Goal: Task Accomplishment & Management: Use online tool/utility

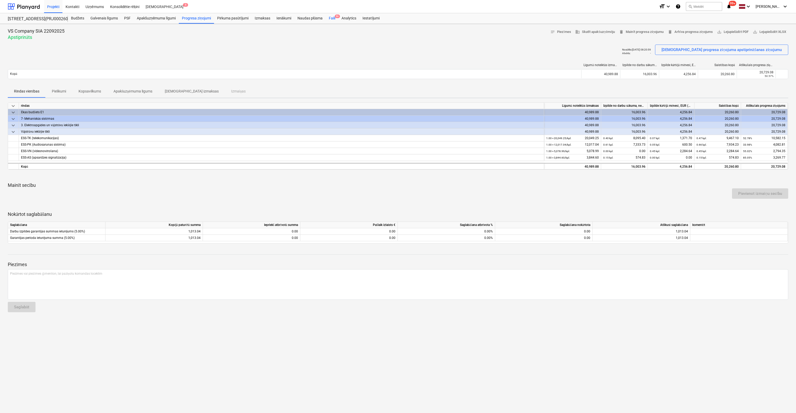
click at [332, 17] on div "Faili 9+" at bounding box center [332, 18] width 13 height 10
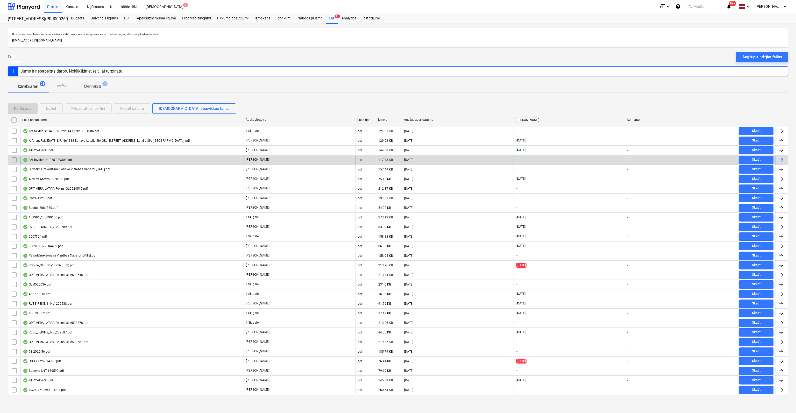
click at [49, 159] on div "BN_invoice_KUR25-039308.pdf" at bounding box center [47, 160] width 49 height 4
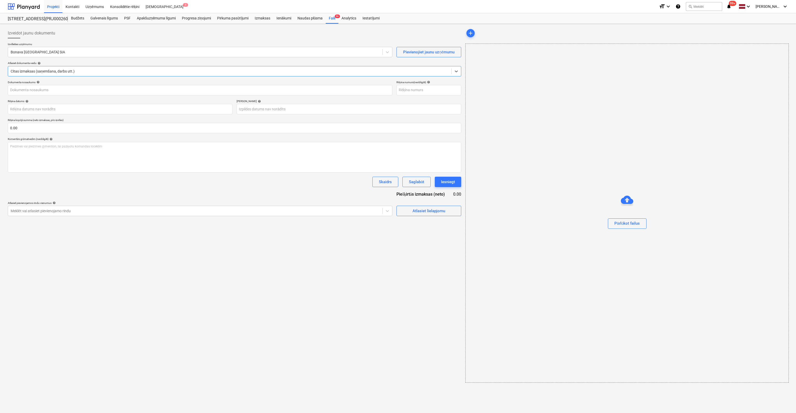
type input "KUR25-039308"
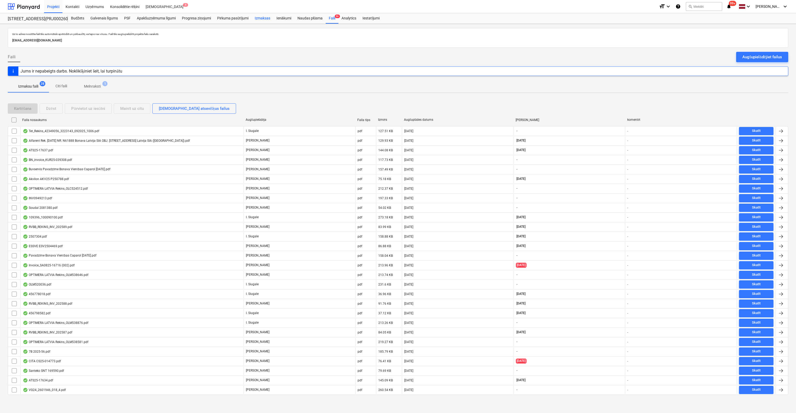
click at [262, 18] on div "Izmaksas" at bounding box center [262, 18] width 22 height 10
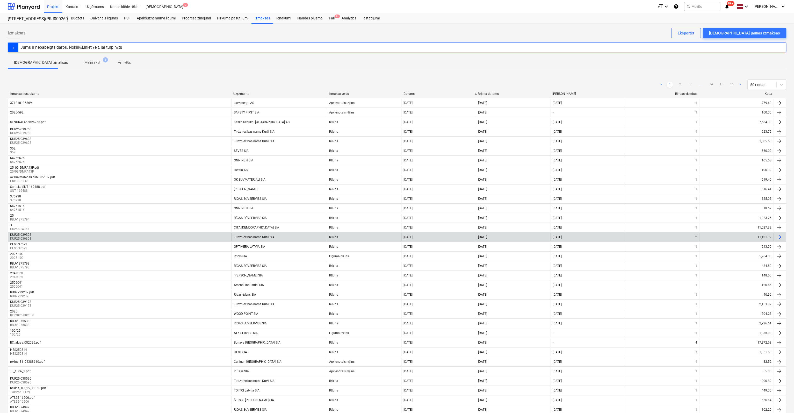
click at [26, 233] on div "KUR25-039308" at bounding box center [20, 235] width 21 height 4
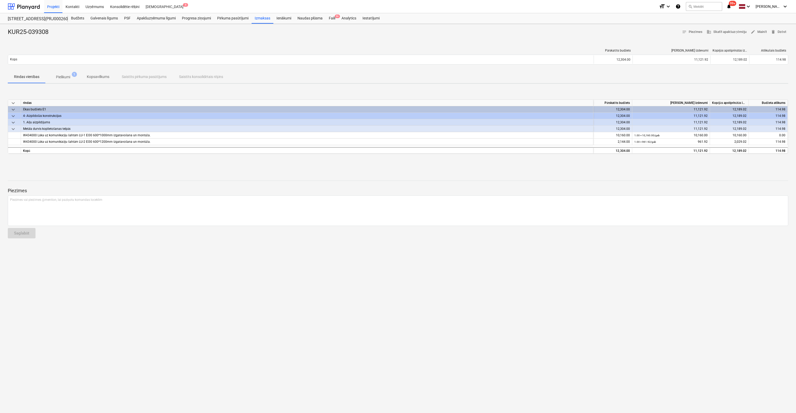
click at [62, 77] on p "Pielikumi" at bounding box center [63, 76] width 14 height 5
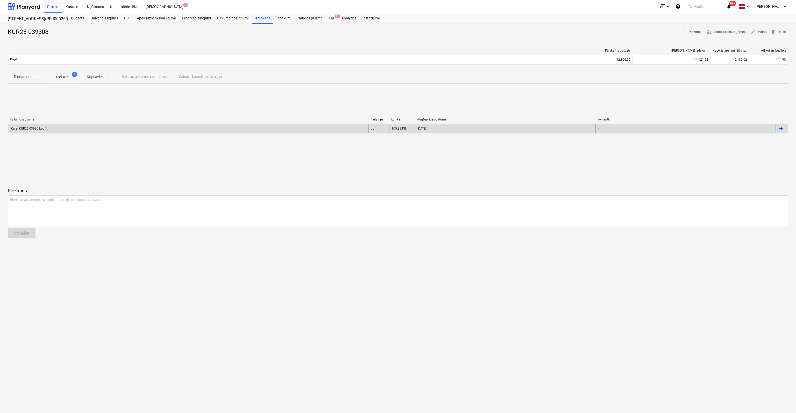
click at [42, 129] on div "Kursi KUR25-039308.pdf" at bounding box center [27, 129] width 35 height 4
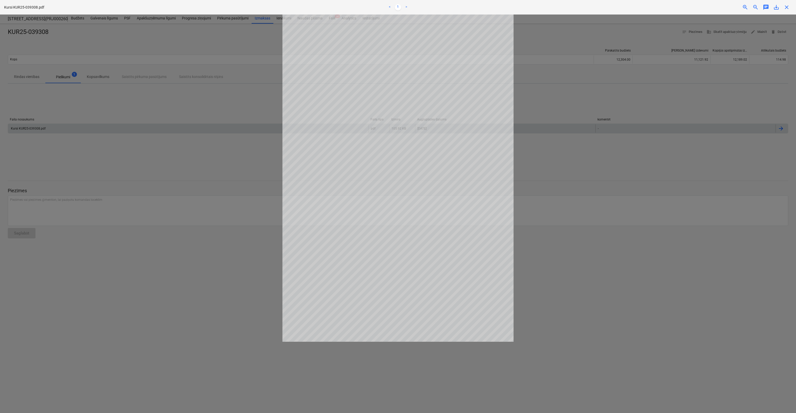
click at [411, 108] on div at bounding box center [398, 214] width 796 height 398
click at [411, 10] on span "close" at bounding box center [786, 7] width 6 height 6
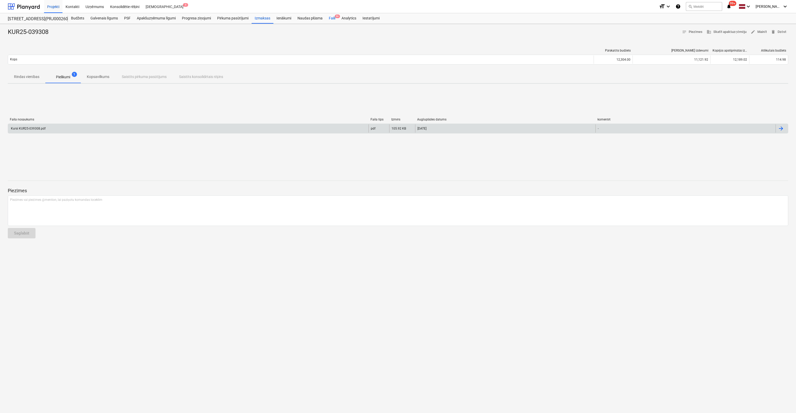
click at [334, 17] on div "Faili 9+" at bounding box center [332, 18] width 13 height 10
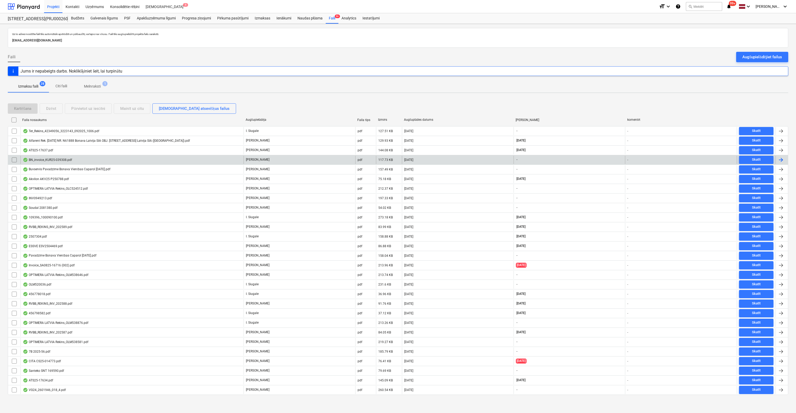
click at [59, 158] on div "BN_invoice_KUR25-039308.pdf" at bounding box center [47, 160] width 49 height 4
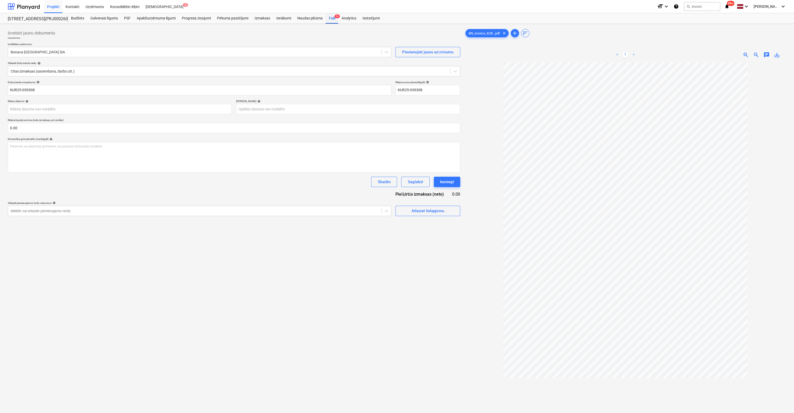
click at [329, 18] on div "Faili 9+" at bounding box center [332, 18] width 13 height 10
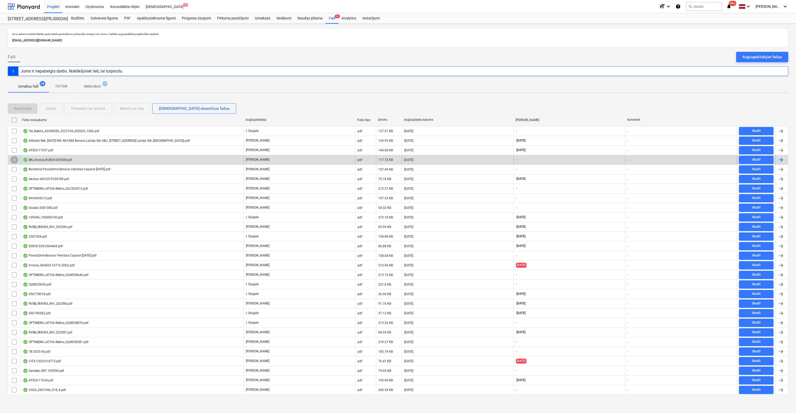
click at [14, 160] on input "checkbox" at bounding box center [14, 160] width 8 height 8
click at [54, 109] on div "Dzēst" at bounding box center [51, 108] width 10 height 7
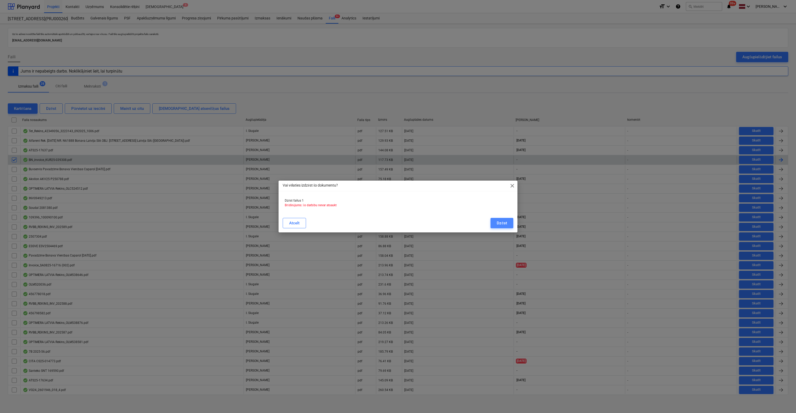
click at [411, 223] on div "Dzēst" at bounding box center [501, 223] width 10 height 7
